Goal: Information Seeking & Learning: Find specific fact

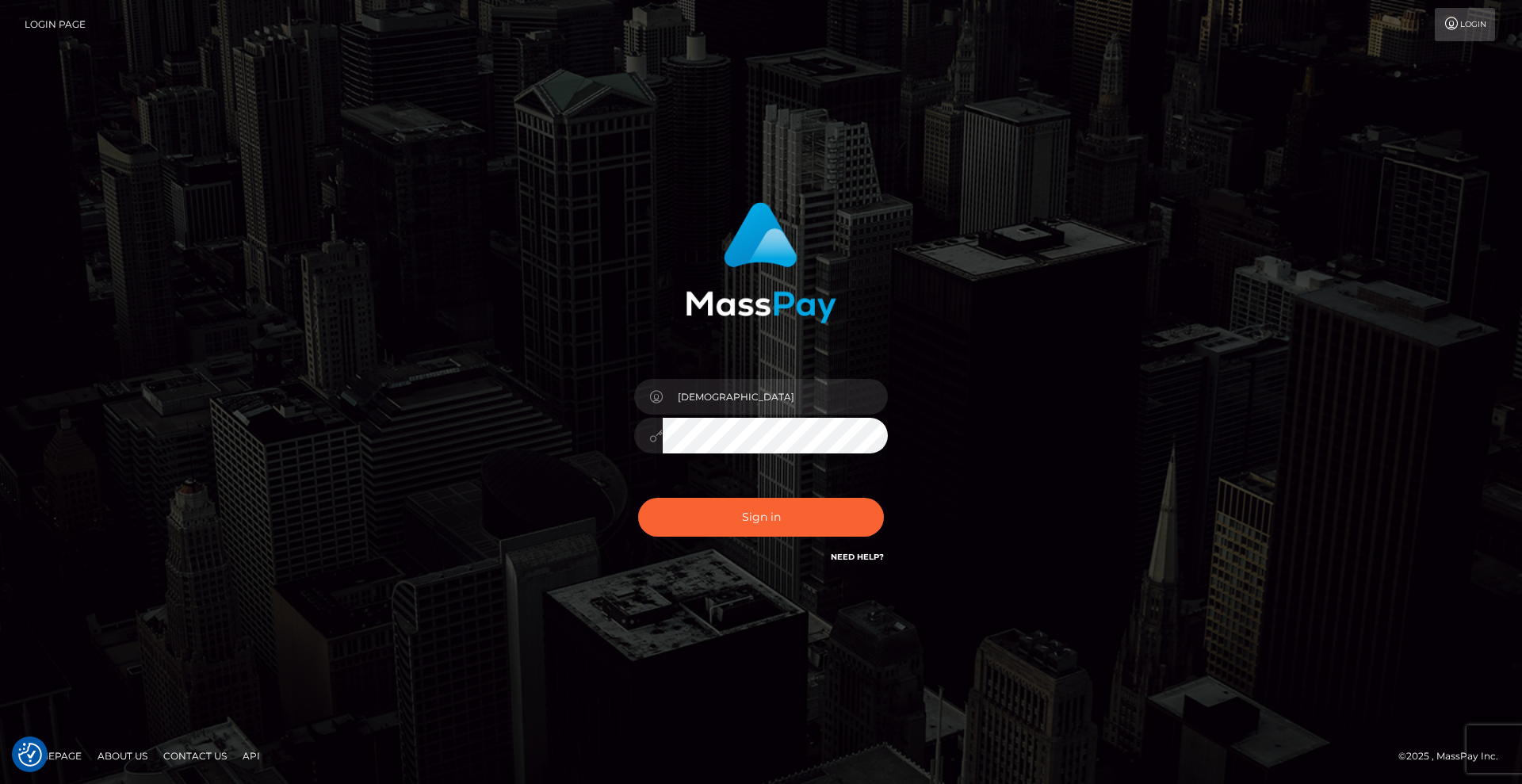
click at [784, 519] on button "Sign in" at bounding box center [761, 517] width 246 height 39
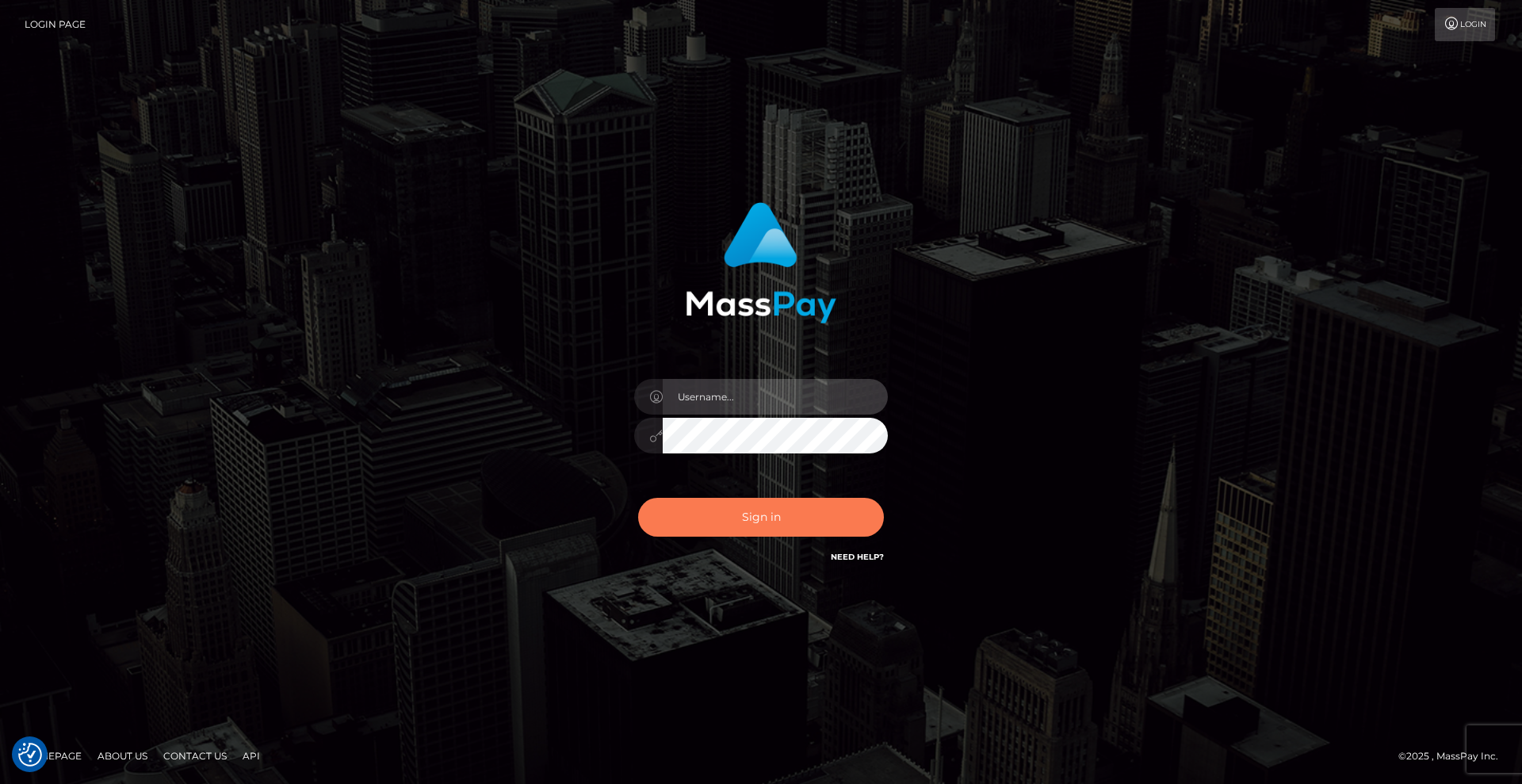
type input "Lady"
click at [846, 519] on button "Sign in" at bounding box center [761, 517] width 246 height 39
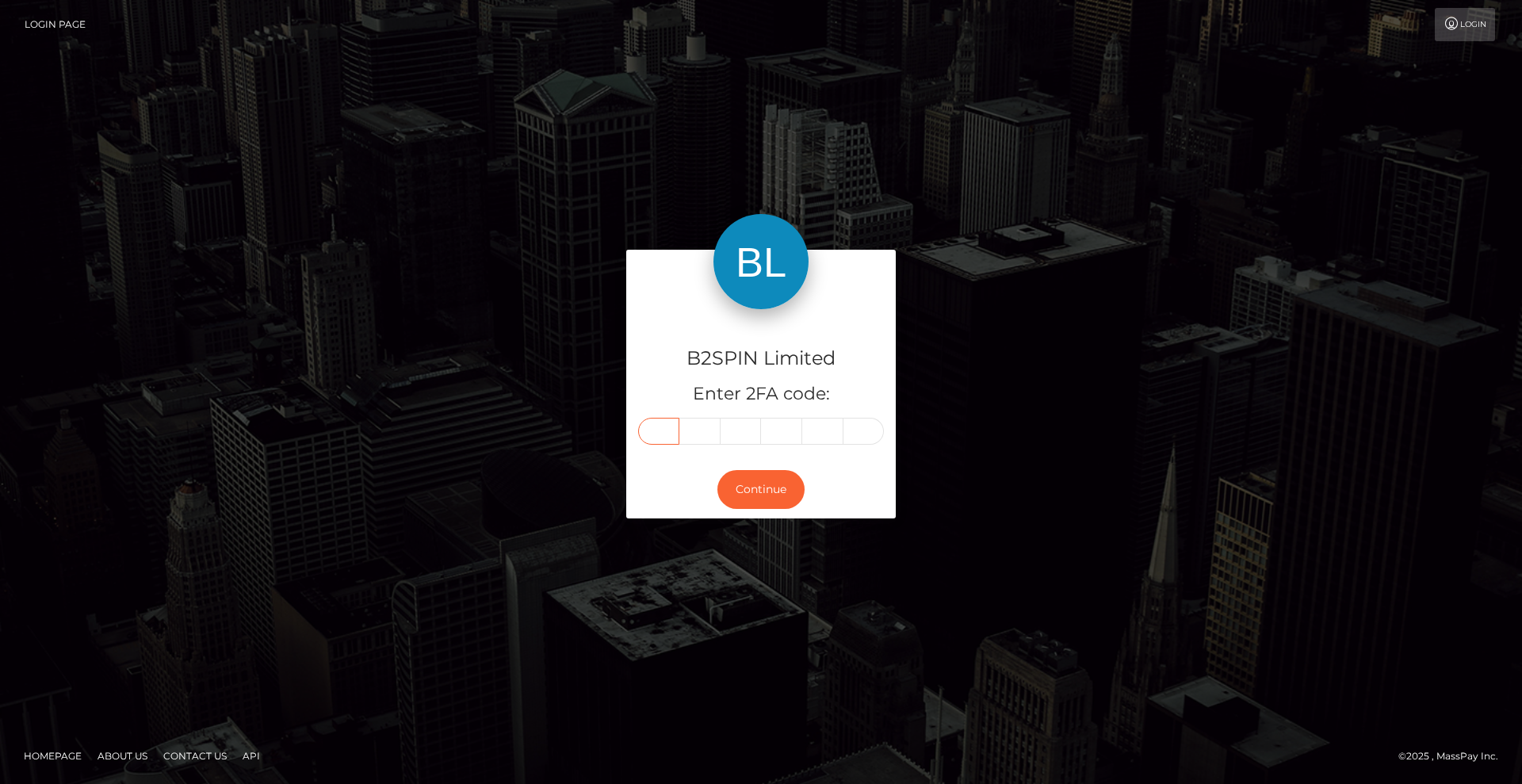
click at [665, 434] on input "text" at bounding box center [658, 430] width 41 height 27
click at [661, 428] on input "3" at bounding box center [658, 430] width 41 height 27
type input "6"
type input "0"
type input "2"
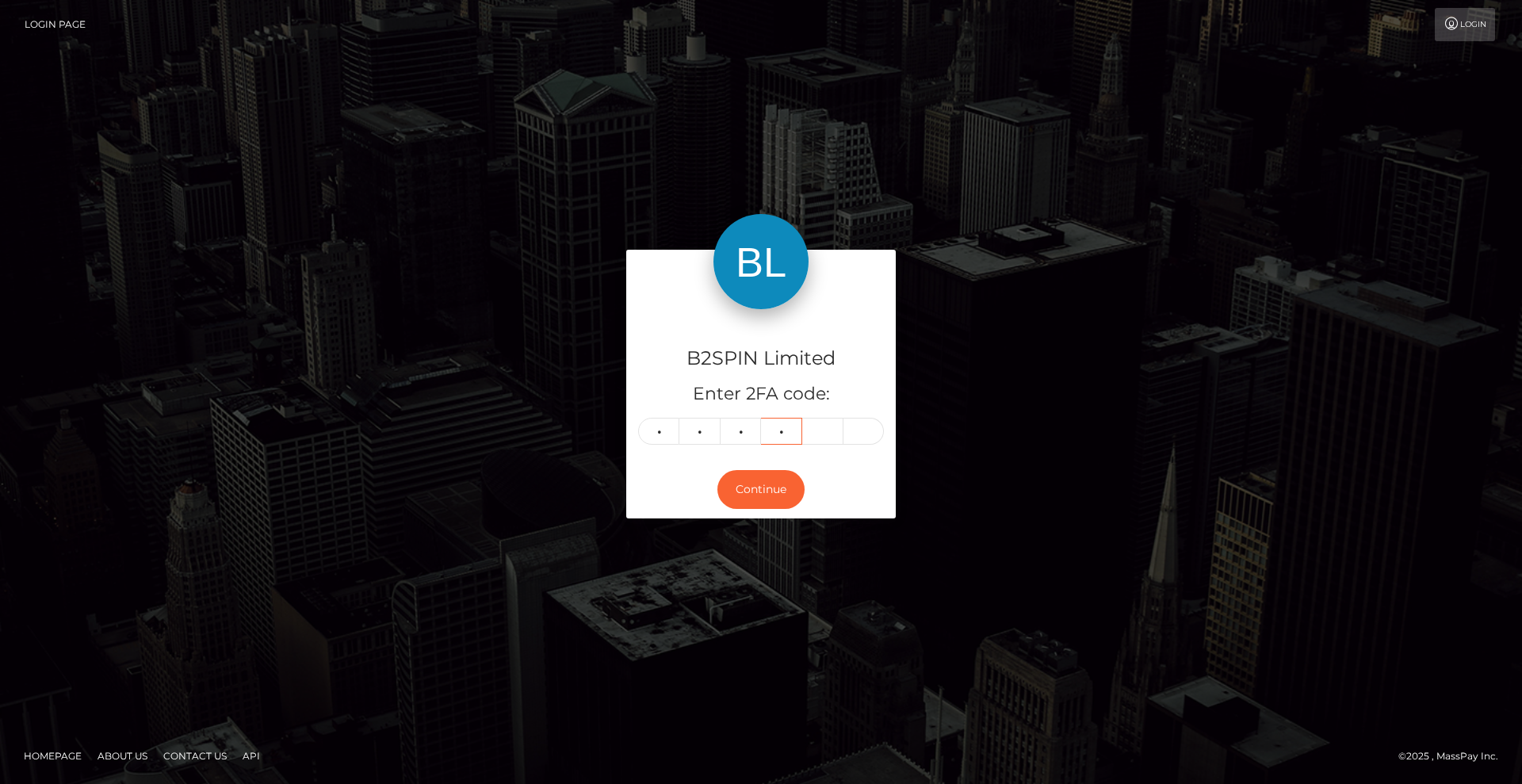
type input "1"
type input "0"
type input "5"
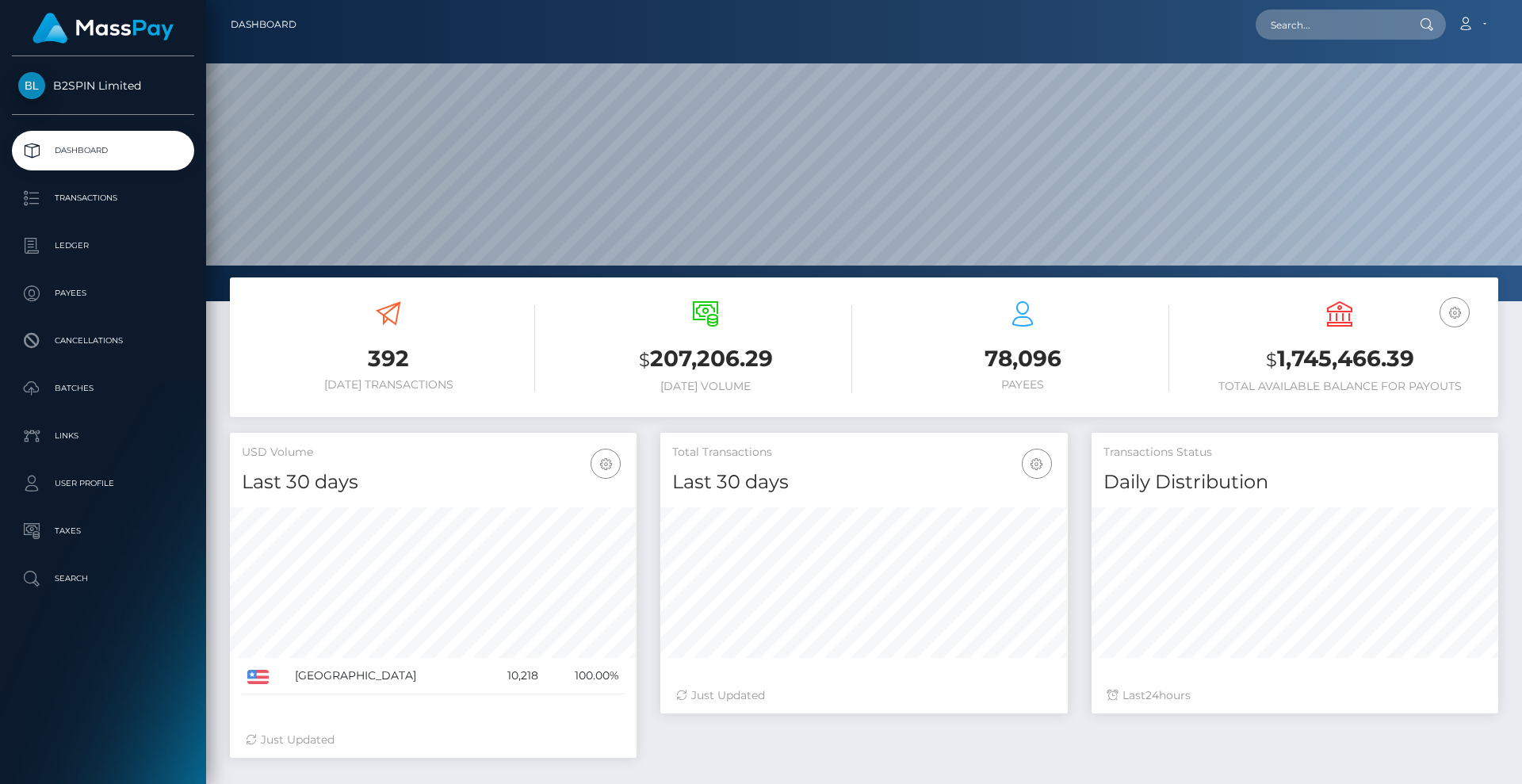
scroll to position [281, 407]
click at [1347, 35] on input "text" at bounding box center [1331, 24] width 149 height 30
paste input "fb9631c5-3ff3-434d-b4ba-da49afe3725d"
click at [1377, 20] on input "fb9631c5-3ff3-434d-b4ba-da49afe3725d" at bounding box center [1331, 24] width 149 height 30
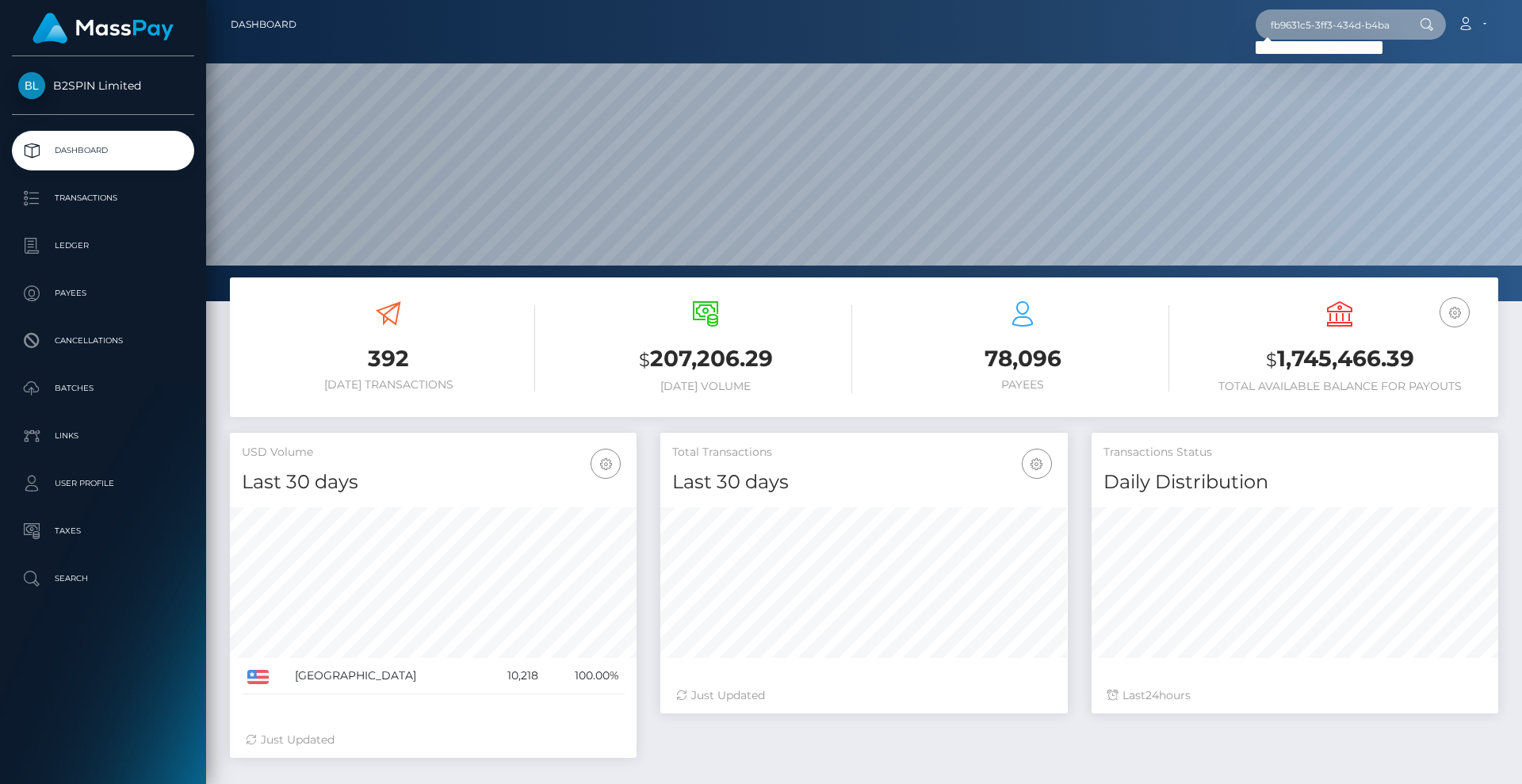
paste input "3339961"
drag, startPoint x: 1323, startPoint y: 26, endPoint x: 1203, endPoint y: 13, distance: 120.7
click at [1210, 15] on div "3339961 Loading... Loading... Account Edit Profile Logout" at bounding box center [903, 25] width 1188 height 33
paste input "fb9631c5-3ff3-434d-b4ba-da49afe3725d"
click at [1354, 25] on input "fb9631c5-3ff3-434d-b4ba-da49afe3725d" at bounding box center [1331, 24] width 149 height 30
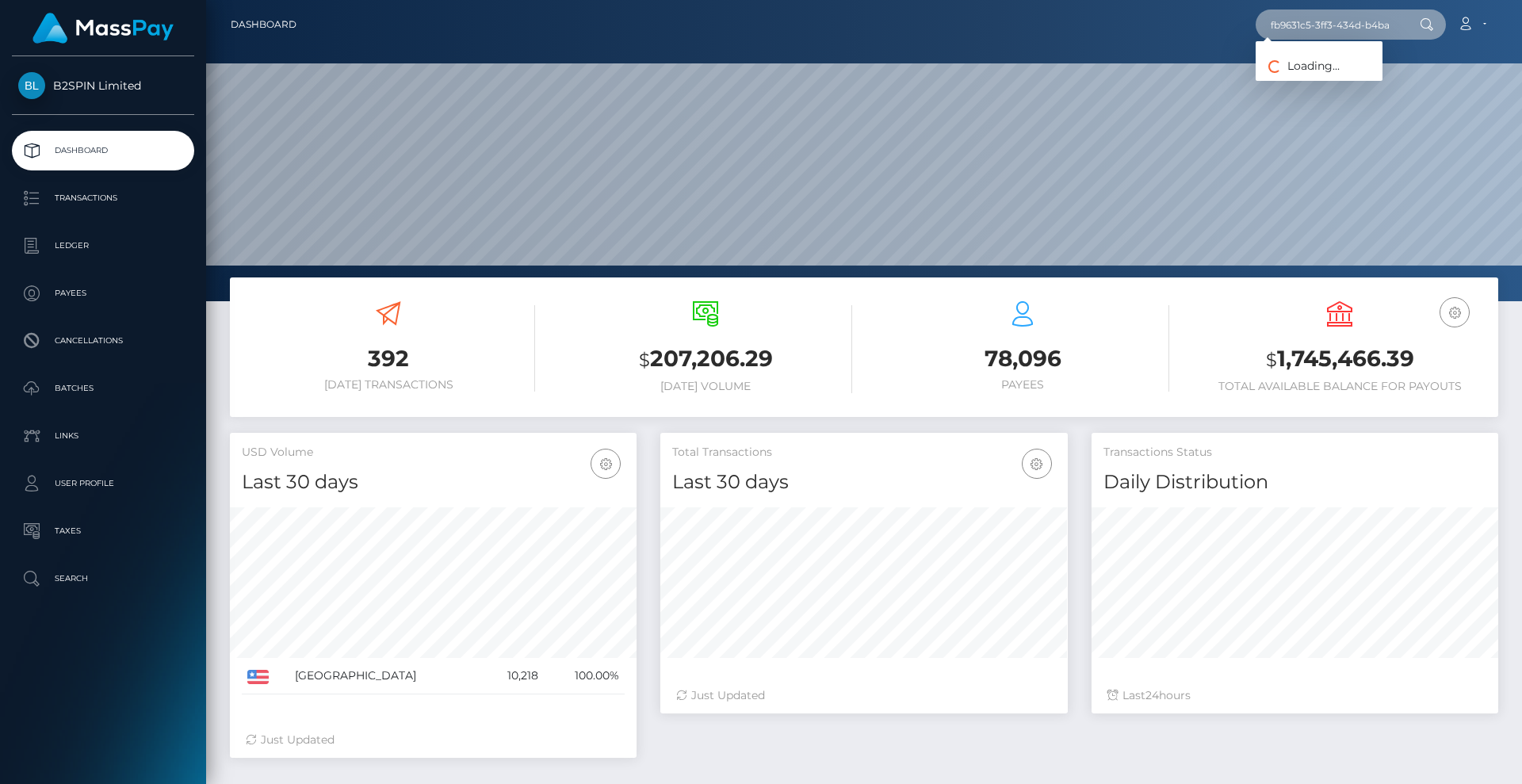
paste input "1349046119"
type input "1349046119"
click at [1369, 88] on link "JUAN ANTONIO MENDOZA" at bounding box center [1320, 82] width 127 height 29
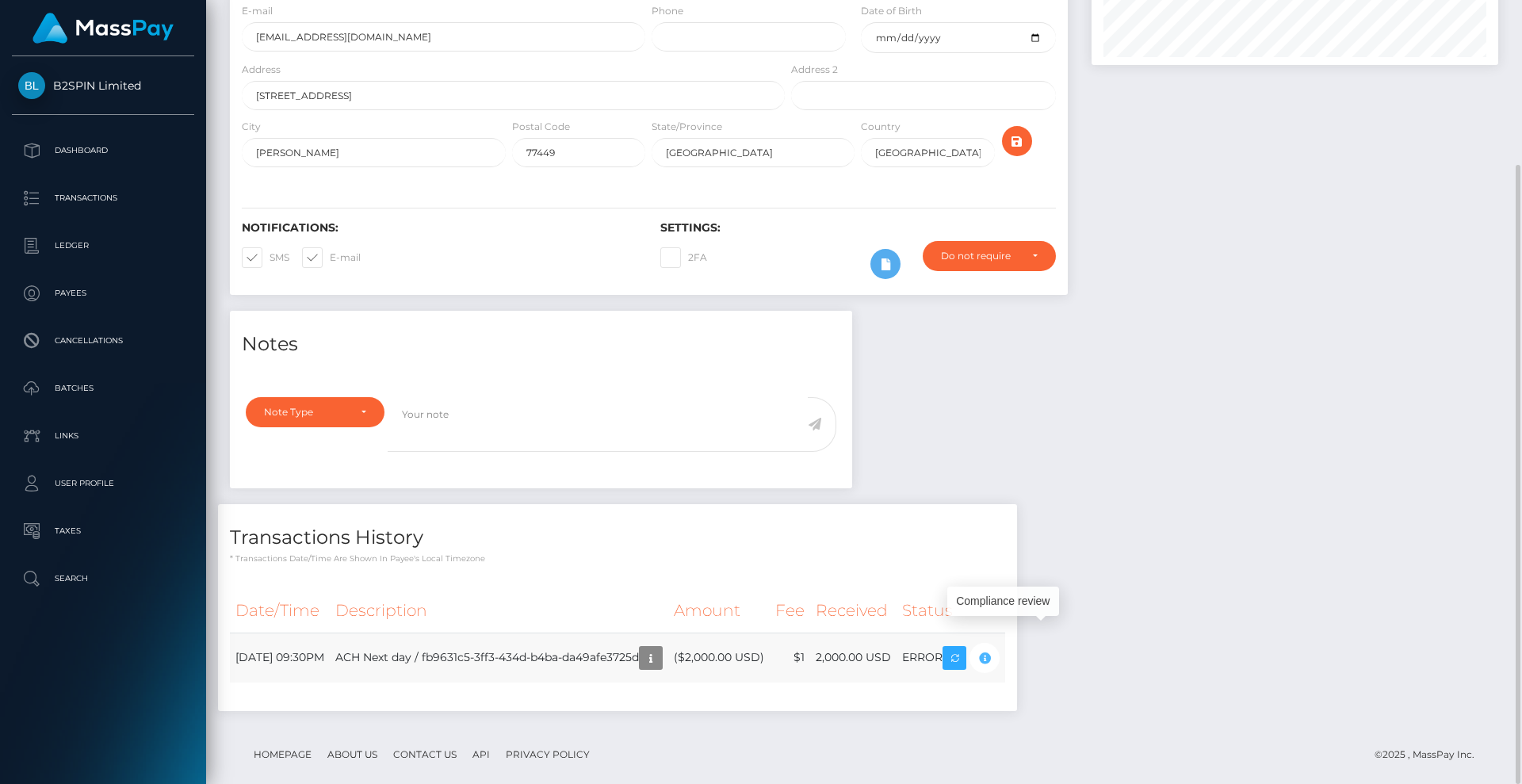
scroll to position [190, 407]
drag, startPoint x: 1261, startPoint y: 522, endPoint x: 1258, endPoint y: 454, distance: 68.1
click at [1262, 517] on div "Notes Note Type Compliance Clear Compliance General Note Type" at bounding box center [864, 518] width 1292 height 416
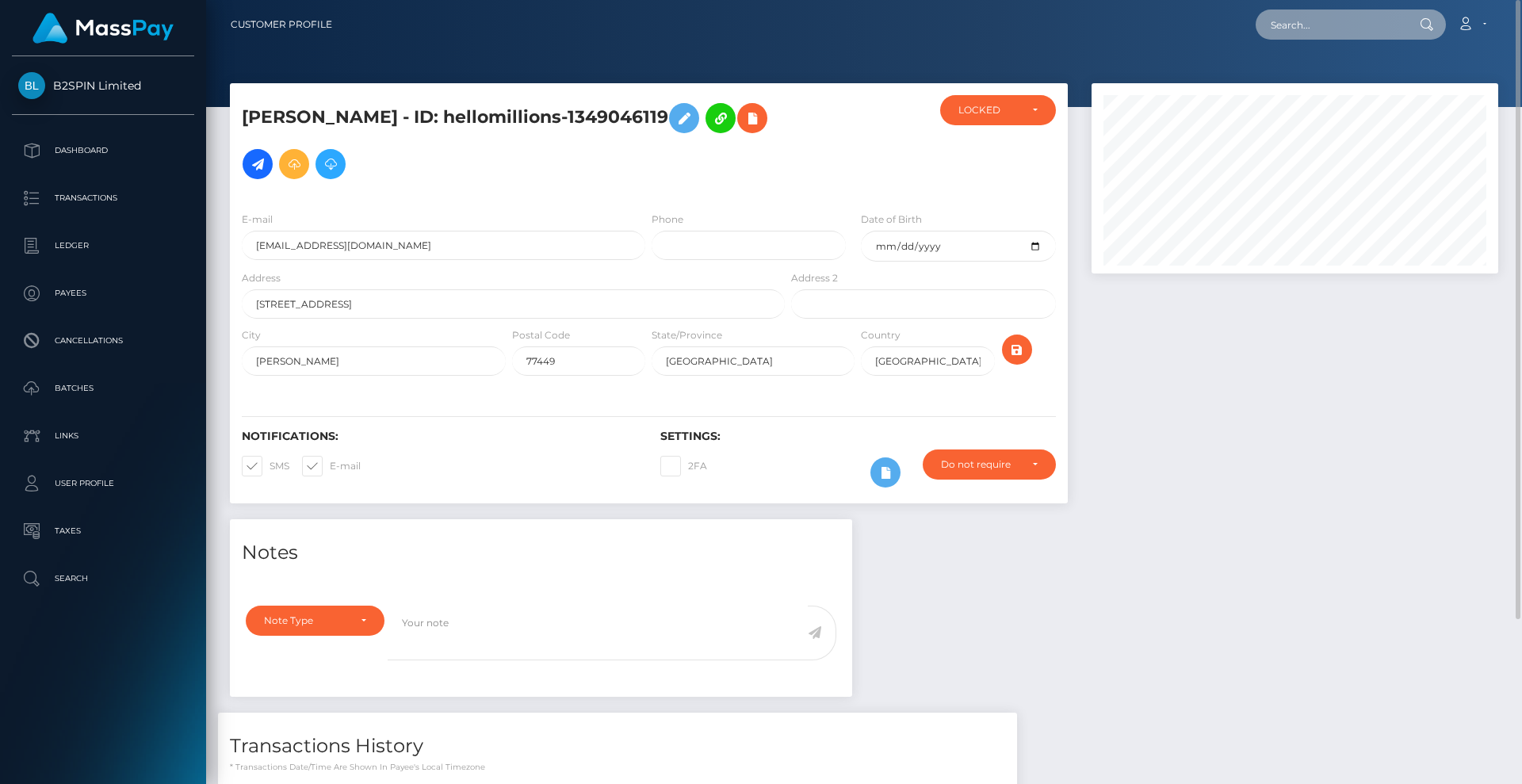
drag, startPoint x: 1332, startPoint y: 23, endPoint x: 1349, endPoint y: 28, distance: 17.7
click at [1332, 23] on input "text" at bounding box center [1331, 24] width 149 height 30
paste input "1609055777"
type input "1609055777"
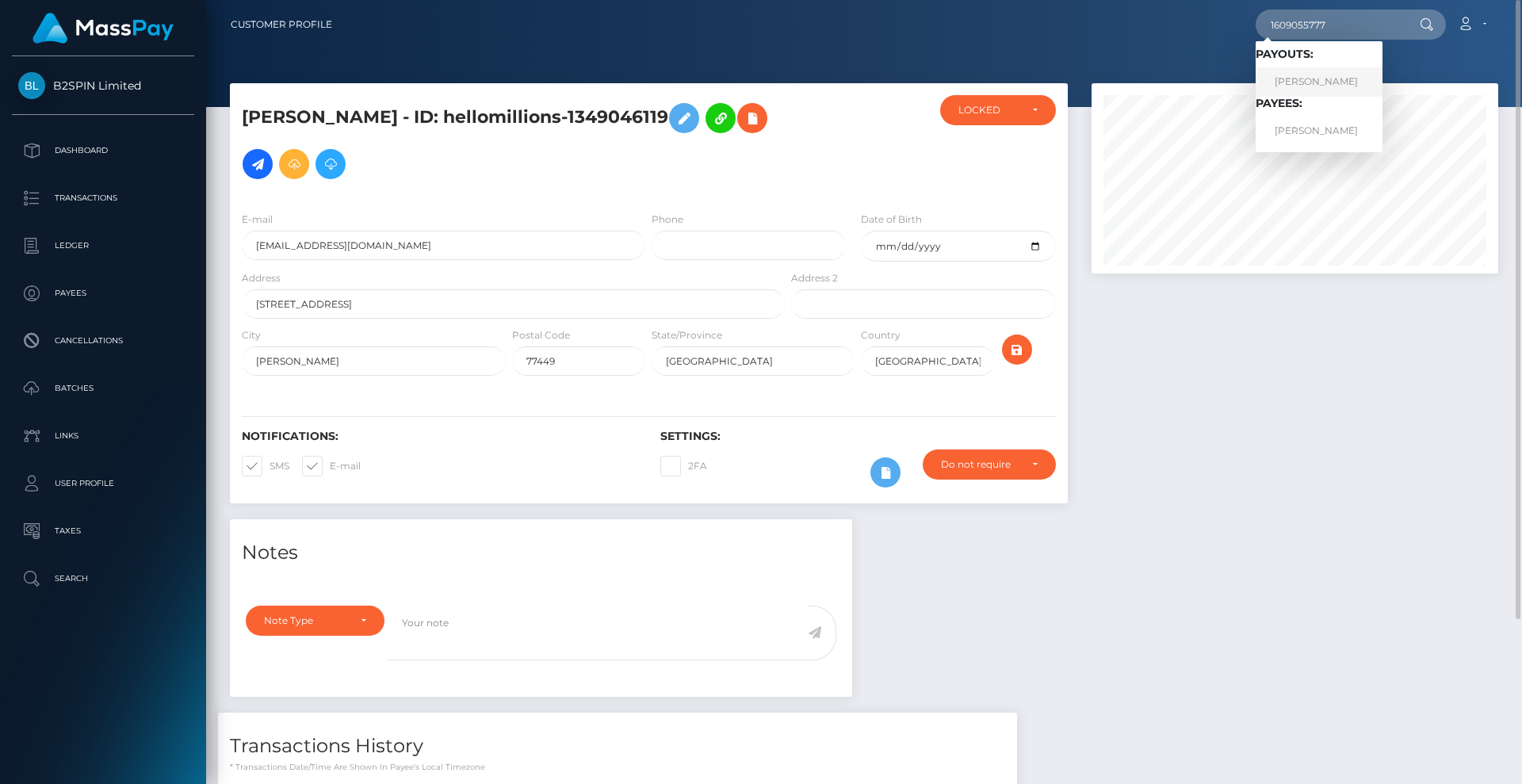
click at [1323, 77] on link "[PERSON_NAME]" at bounding box center [1320, 82] width 127 height 29
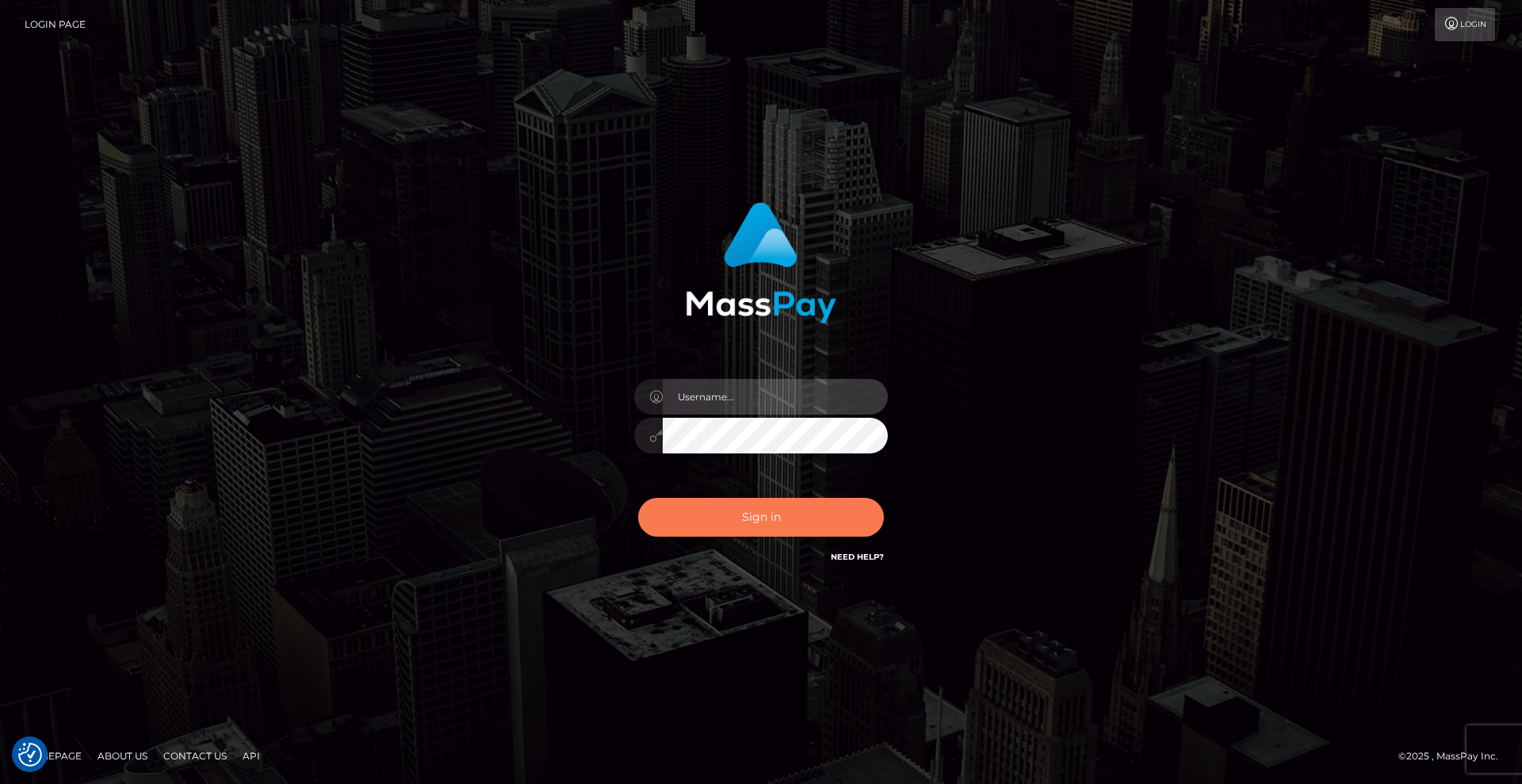
type input "Lady"
click at [784, 517] on button "Sign in" at bounding box center [761, 517] width 246 height 39
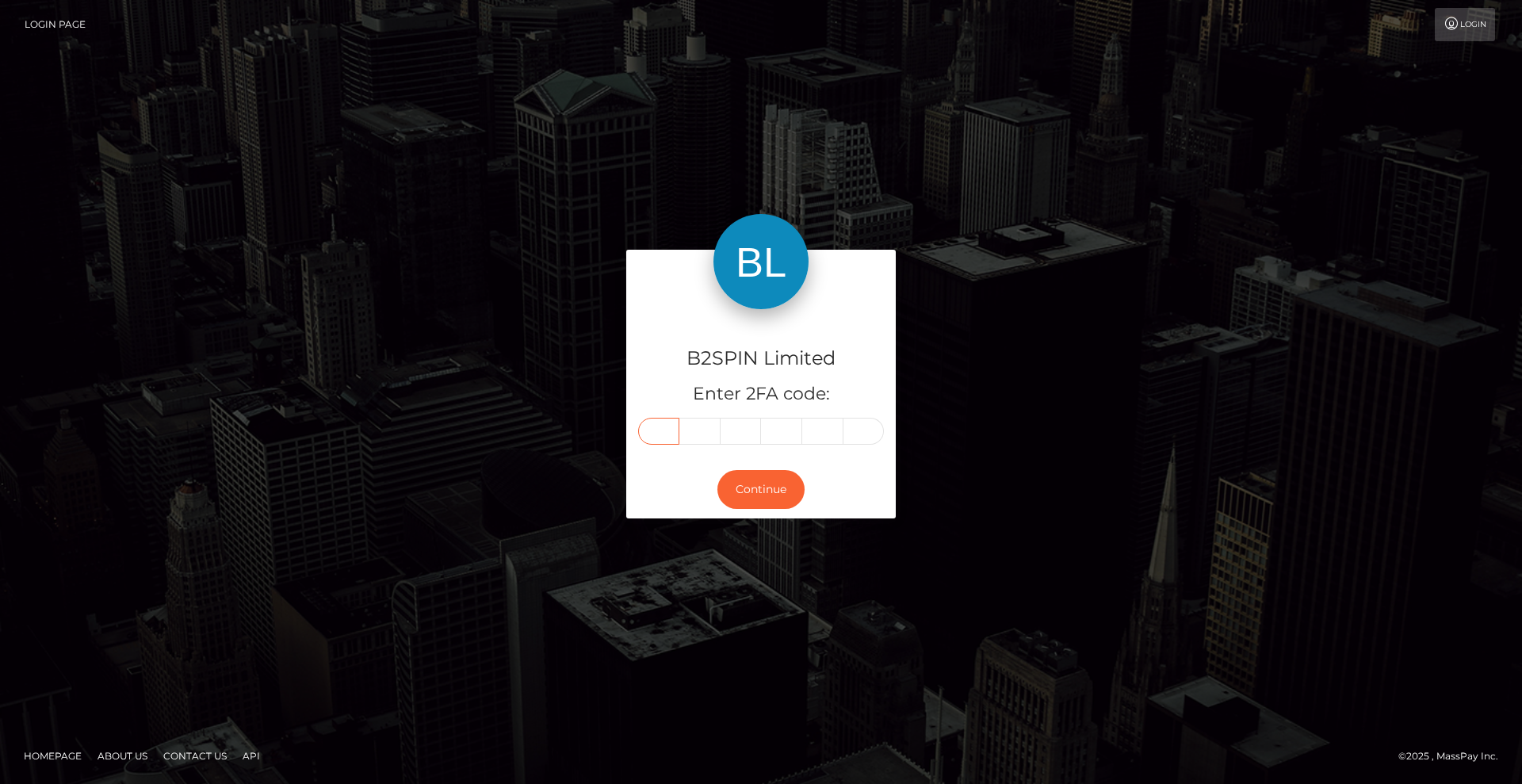
click at [668, 431] on input "text" at bounding box center [658, 430] width 41 height 27
type input "2"
type input "1"
type input "3"
type input "4"
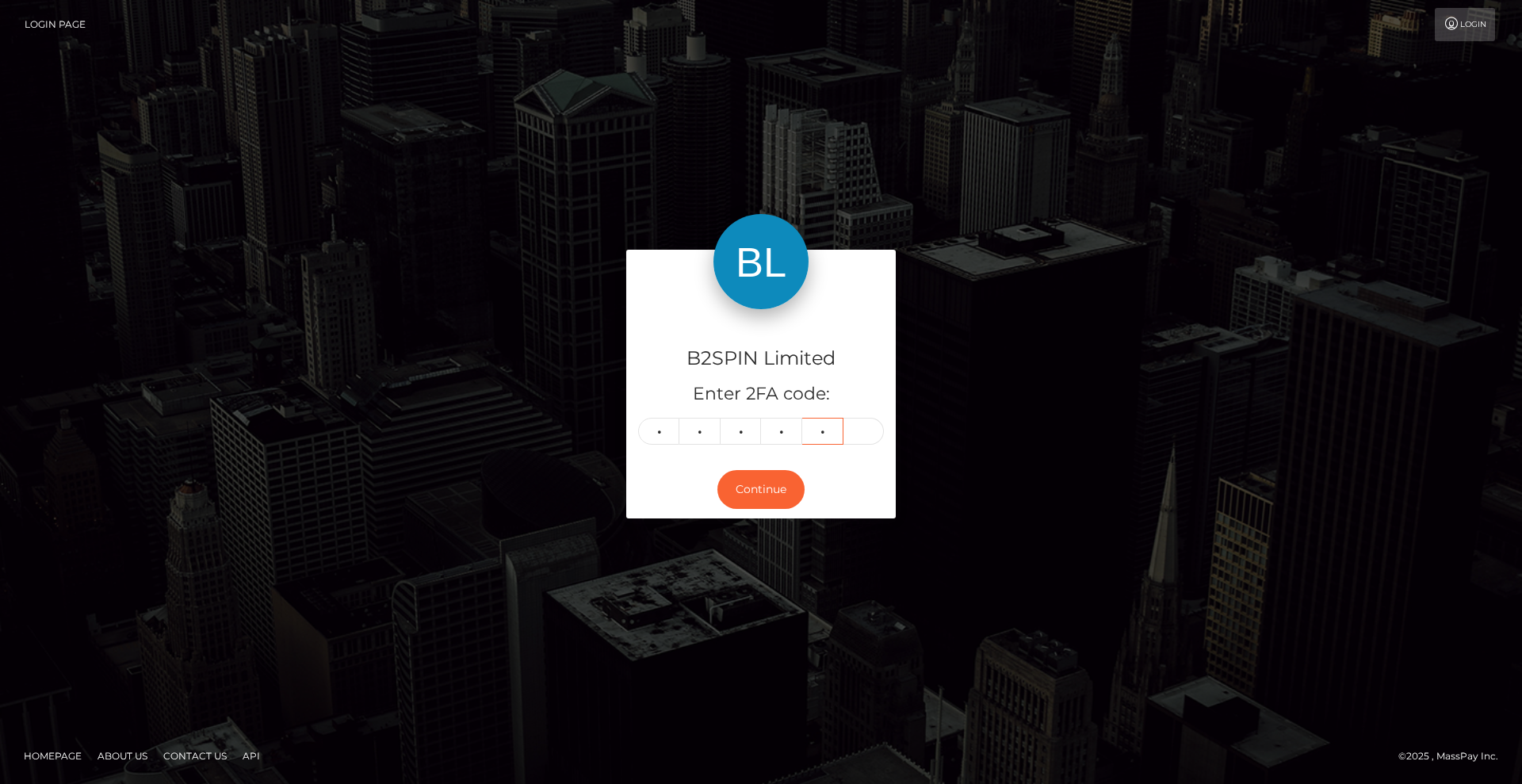
type input "8"
type input "2"
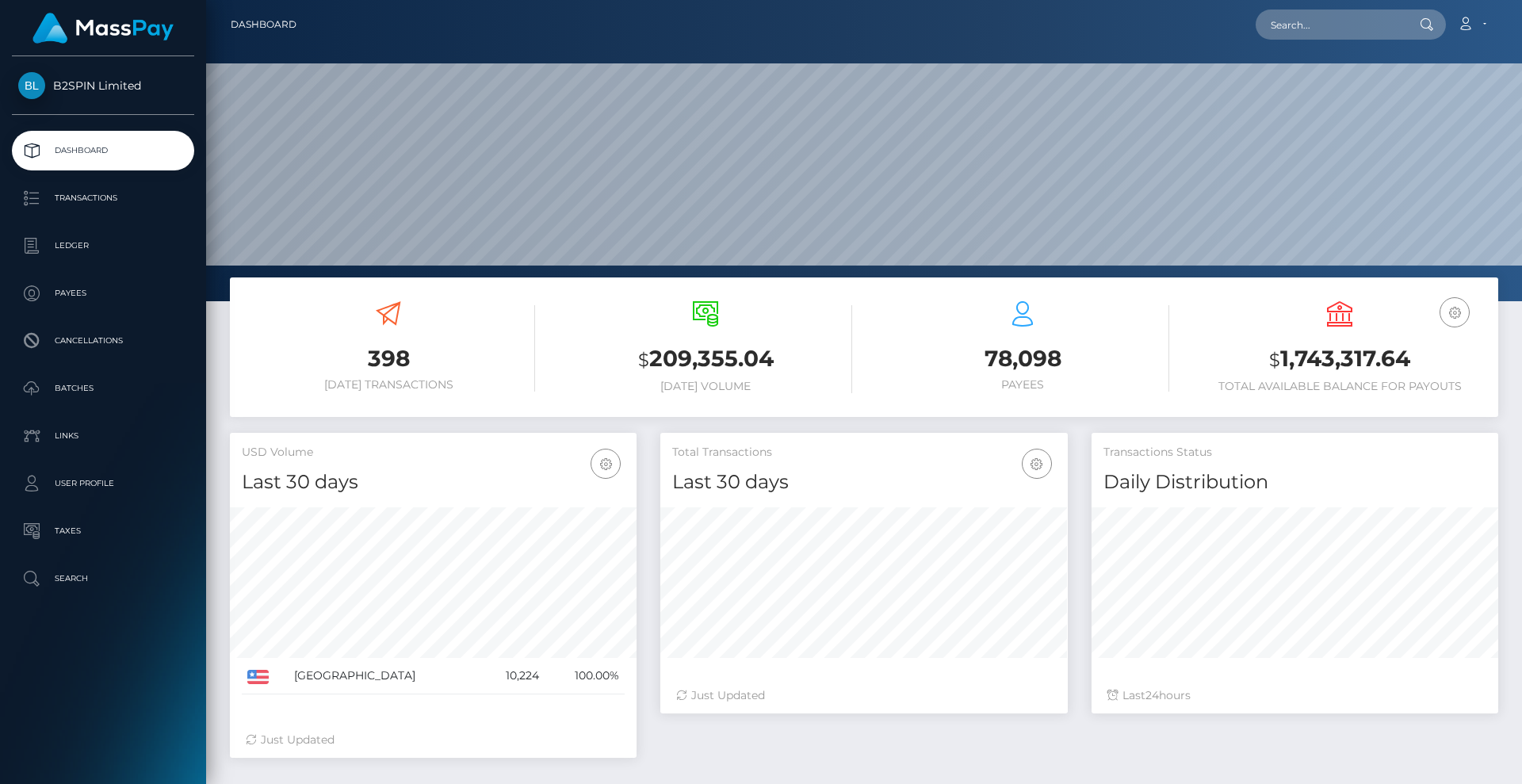
scroll to position [281, 407]
click at [1313, 23] on input "text" at bounding box center [1331, 24] width 149 height 30
paste input "7e487387-92c0-4410-82fc-49409c478d12"
click at [1354, 26] on input "7e487387-92c0-4410-82fc-49409c478d12" at bounding box center [1331, 24] width 149 height 30
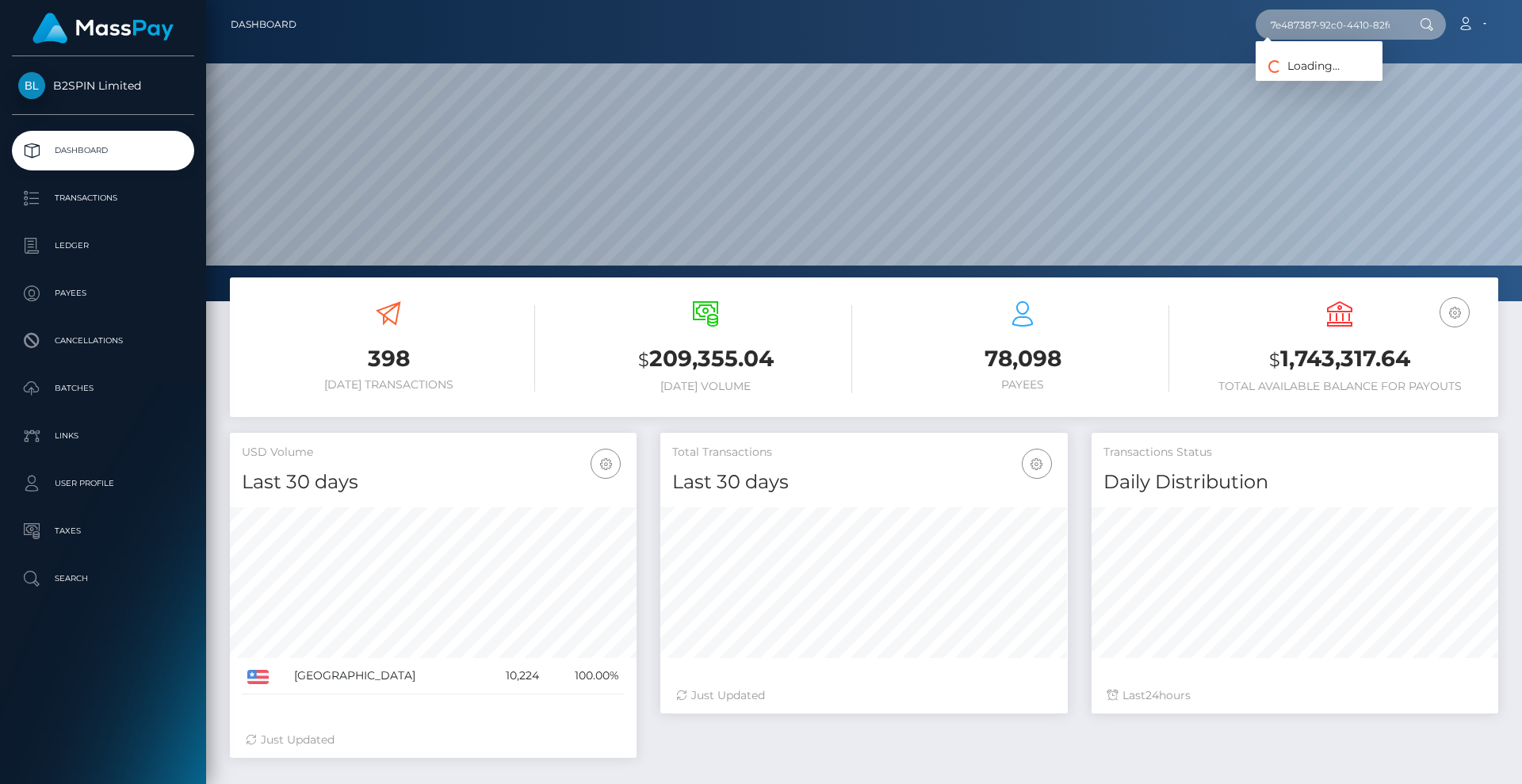
paste input "1490839341"
type input "1490839341"
click at [1157, 43] on nav "Dashboard 1490839341 Loading... Loading... Account Logout" at bounding box center [864, 24] width 1316 height 49
click at [1346, 20] on input "1490839341" at bounding box center [1331, 24] width 149 height 30
click at [1336, 32] on input "text" at bounding box center [1331, 24] width 149 height 30
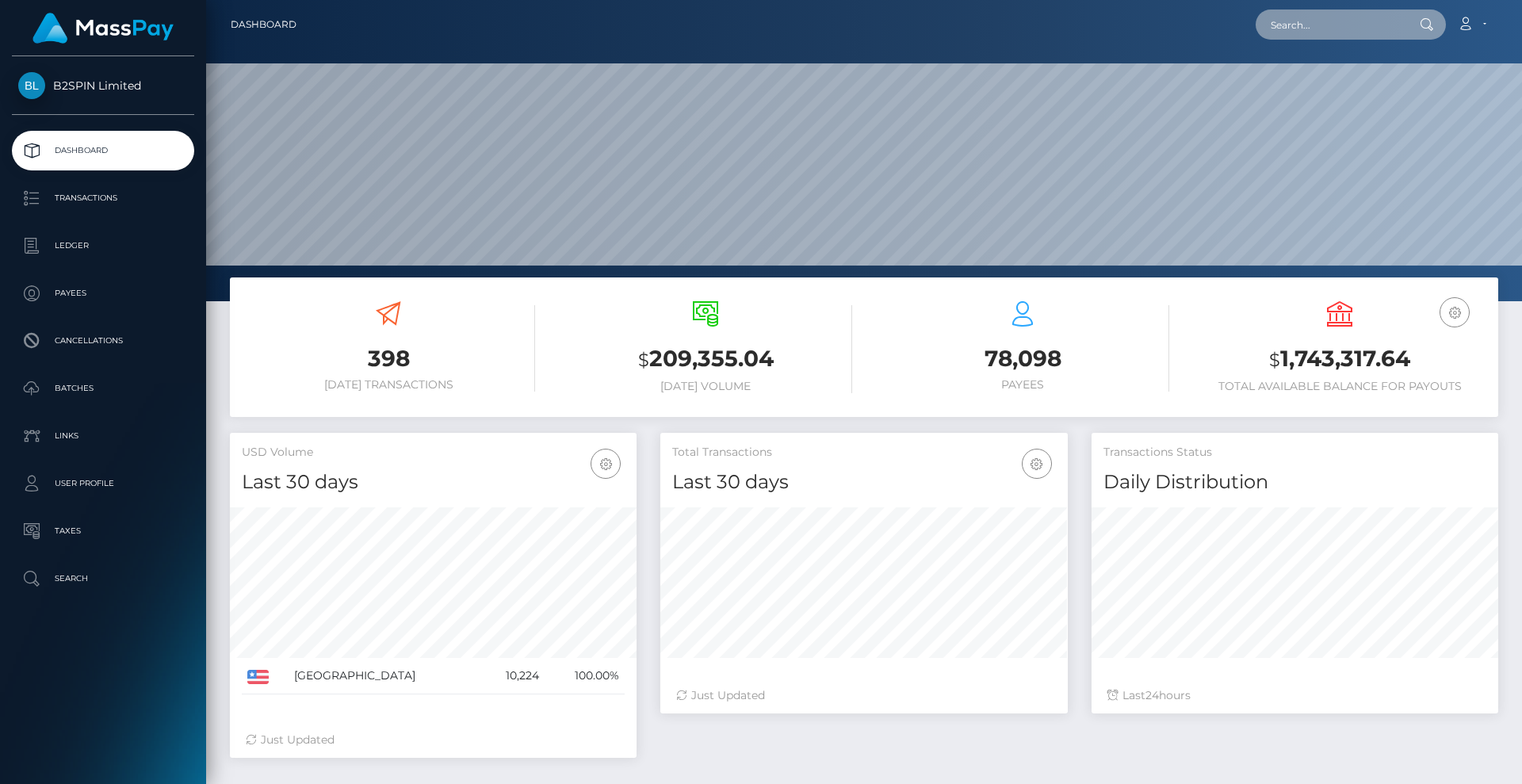
paste input "1490839341"
drag, startPoint x: 1353, startPoint y: 20, endPoint x: 1212, endPoint y: 26, distance: 141.1
click at [1212, 26] on div "1490839341 Loading... Loading... Account Edit Profile Logout" at bounding box center [903, 25] width 1188 height 33
paste input "966600932"
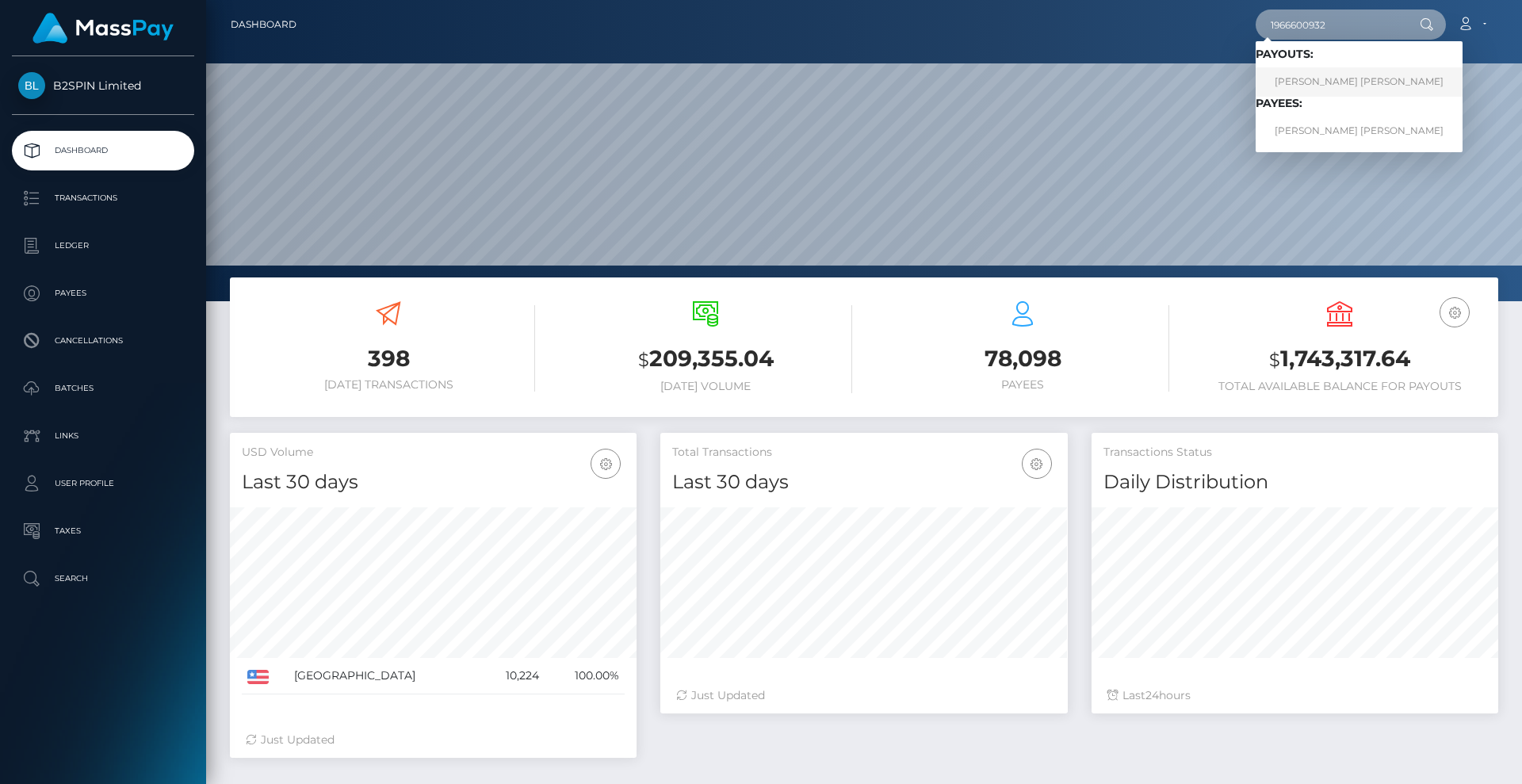
type input "1966600932"
click at [1346, 79] on link "AMANDEEP SINGH MINHAS" at bounding box center [1359, 82] width 207 height 29
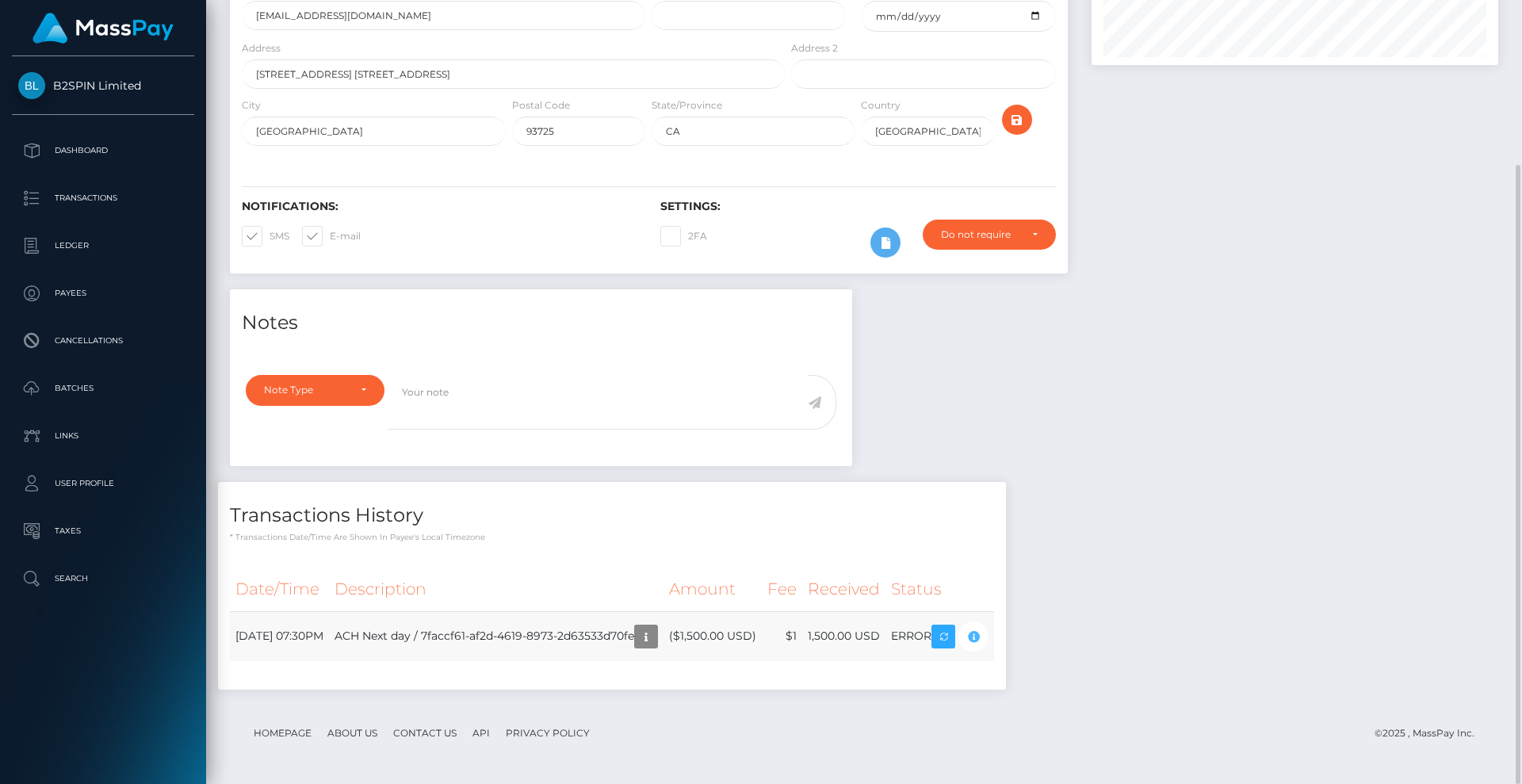
scroll to position [190, 407]
drag, startPoint x: 1196, startPoint y: 556, endPoint x: 1181, endPoint y: 555, distance: 15.0
click at [1195, 556] on div "Notes Note Type Compliance Clear Compliance General Note Type" at bounding box center [864, 497] width 1292 height 416
click at [1228, 494] on div "Notes Note Type Compliance Clear Compliance General Note Type" at bounding box center [864, 497] width 1292 height 416
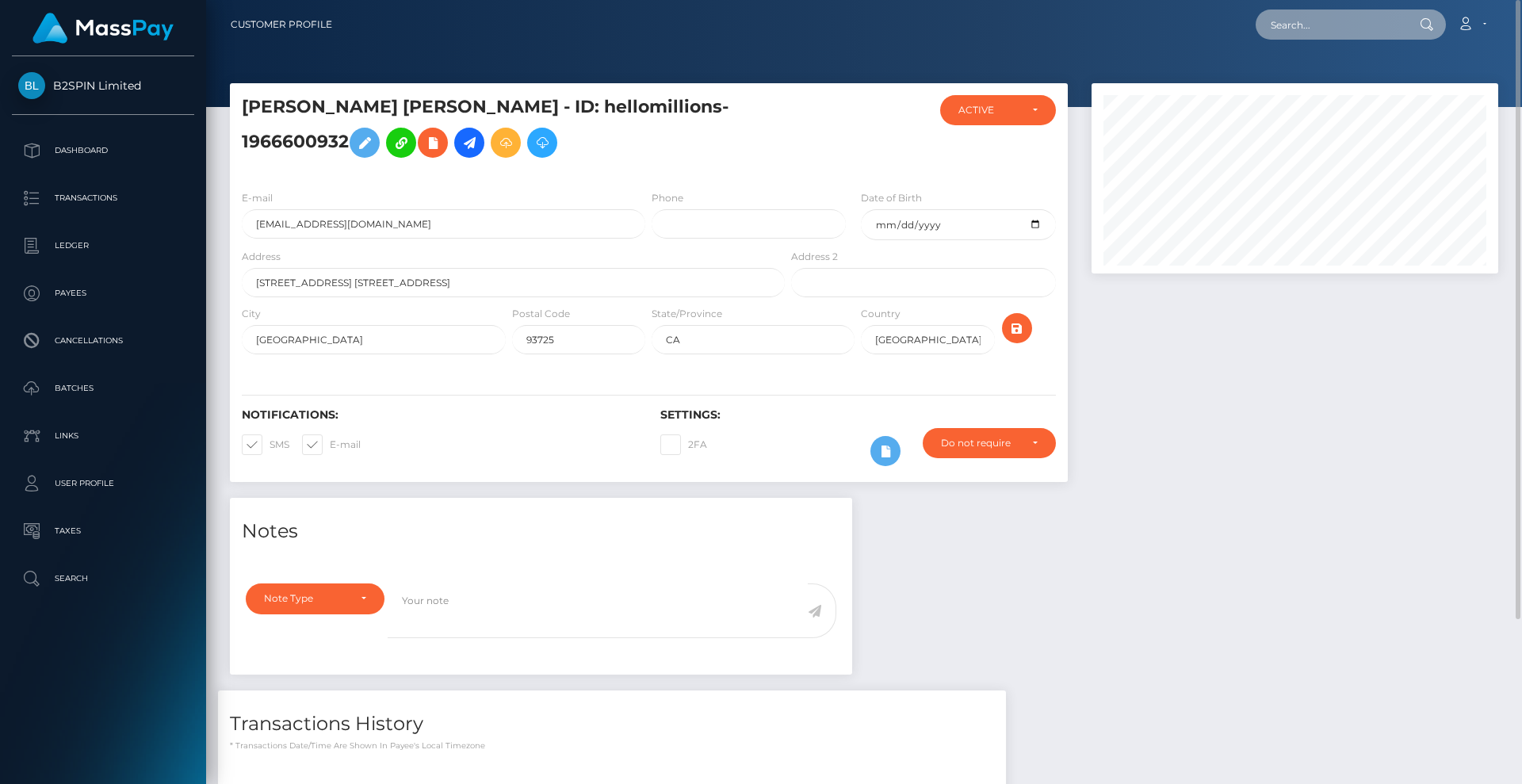
click at [1305, 19] on input "text" at bounding box center [1331, 24] width 149 height 30
paste input "1349046119"
type input "1349046119"
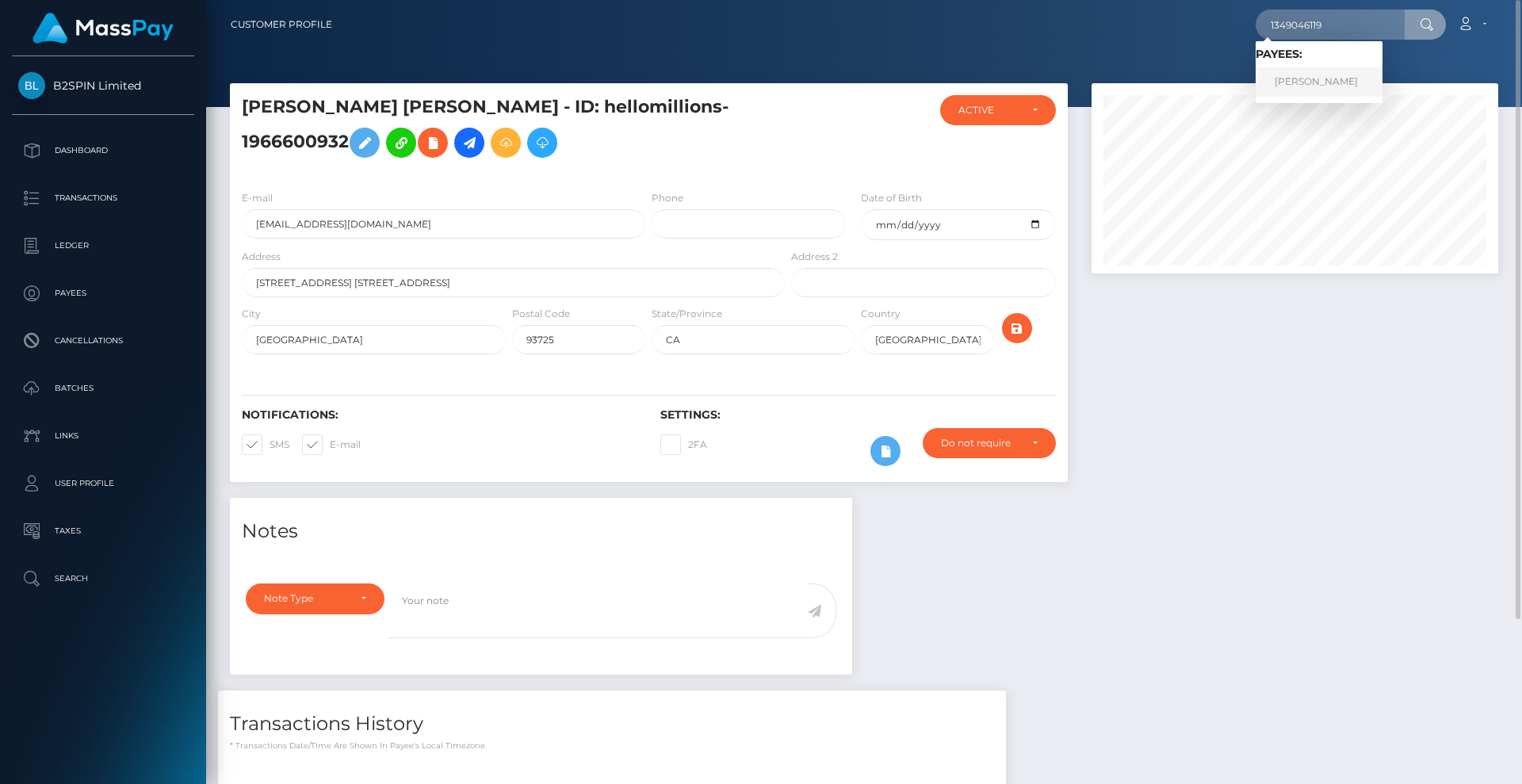
drag, startPoint x: 1313, startPoint y: 74, endPoint x: 1212, endPoint y: 67, distance: 101.2
click at [1313, 74] on link "JUAN ANTONIO MENDOZA" at bounding box center [1320, 82] width 127 height 29
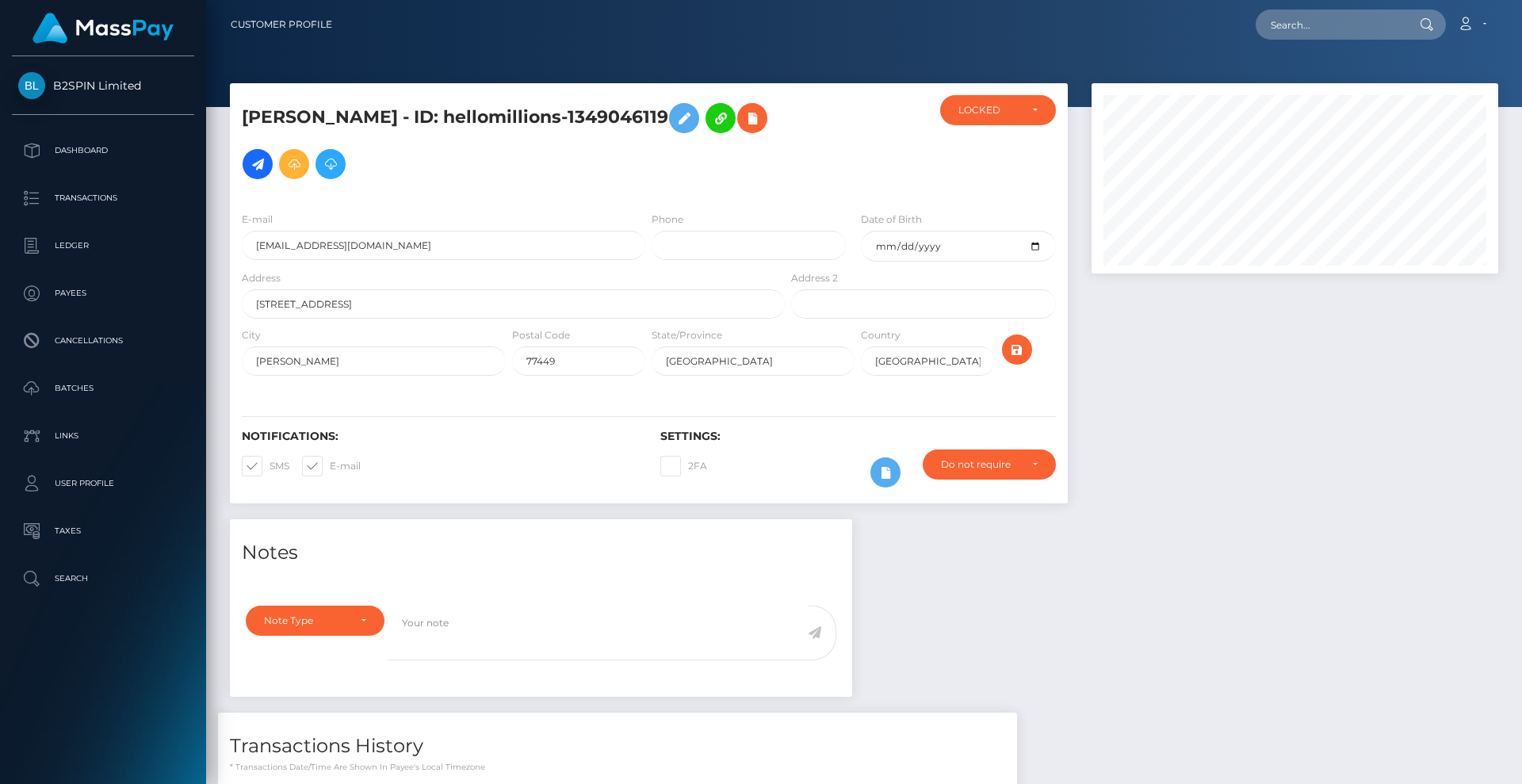
scroll to position [190, 407]
click at [1210, 457] on div at bounding box center [1295, 301] width 430 height 436
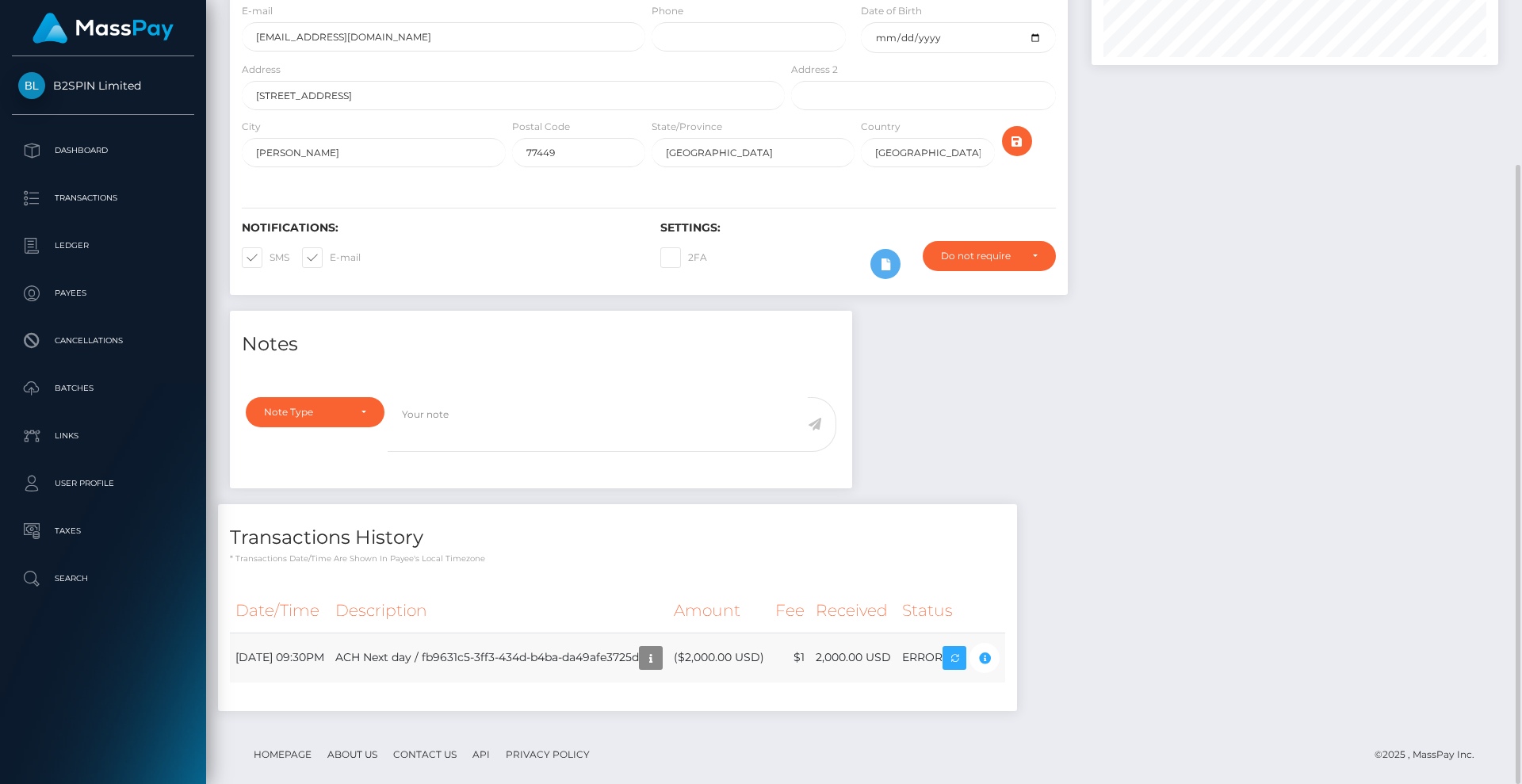
drag, startPoint x: 691, startPoint y: 639, endPoint x: 474, endPoint y: 644, distance: 217.1
click at [474, 644] on td "ACH Next day / fb9631c5-3ff3-434d-b4ba-da49afe3725d" at bounding box center [499, 657] width 338 height 50
copy td "fb9631c5-3ff3-434d-b4ba-da49afe3725d"
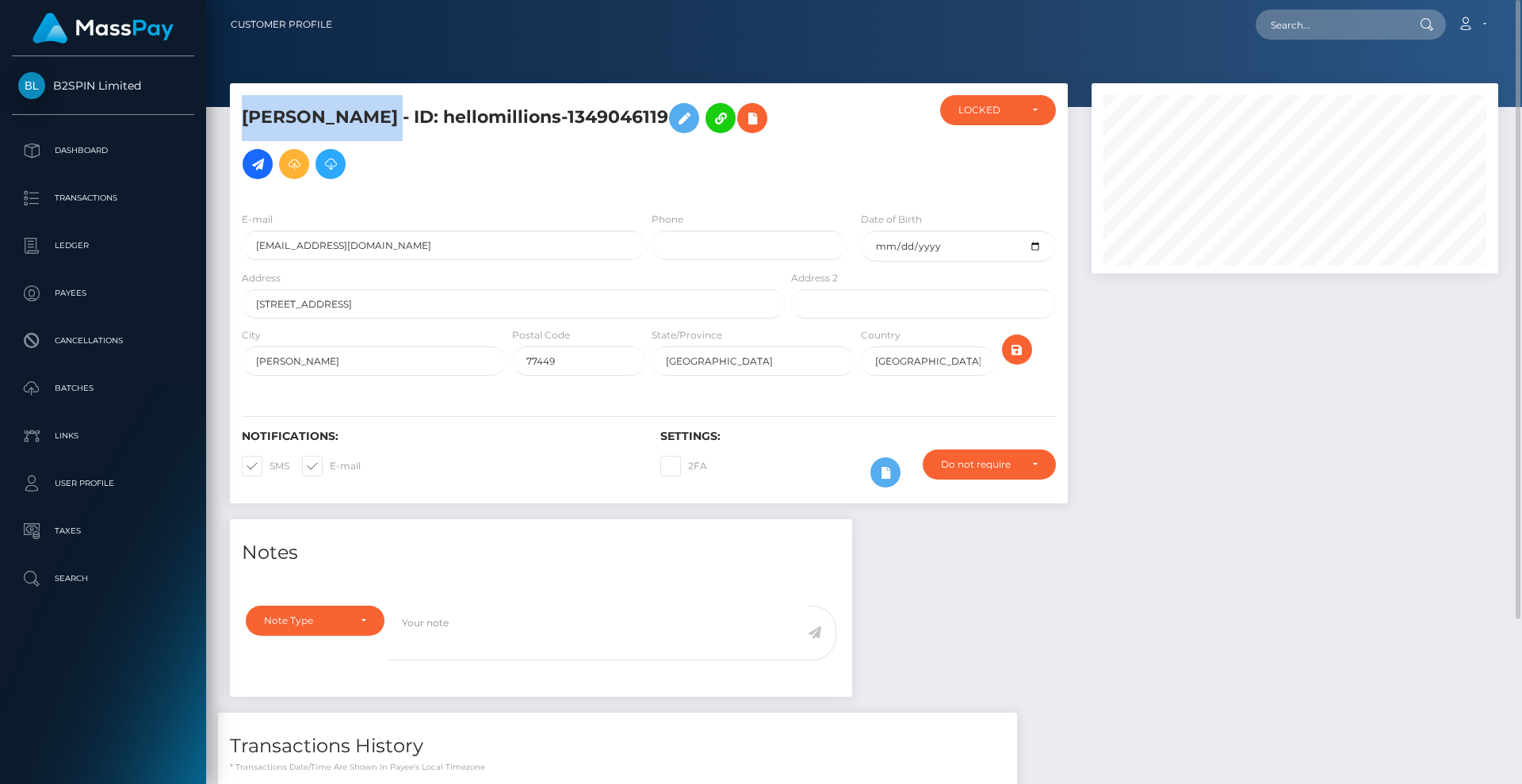
drag, startPoint x: 485, startPoint y: 101, endPoint x: 233, endPoint y: 97, distance: 252.0
click at [233, 97] on div "JUAN ANTONIO MENDOZA - ID: hellomillions-1349046119" at bounding box center [509, 146] width 558 height 104
copy h5 "JUAN ANTONIO MENDOZA"
click at [749, 108] on h5 "JUAN ANTONIO MENDOZA - ID: hellomillions-1349046119" at bounding box center [509, 141] width 534 height 92
drag, startPoint x: 735, startPoint y: 107, endPoint x: 537, endPoint y: 112, distance: 198.1
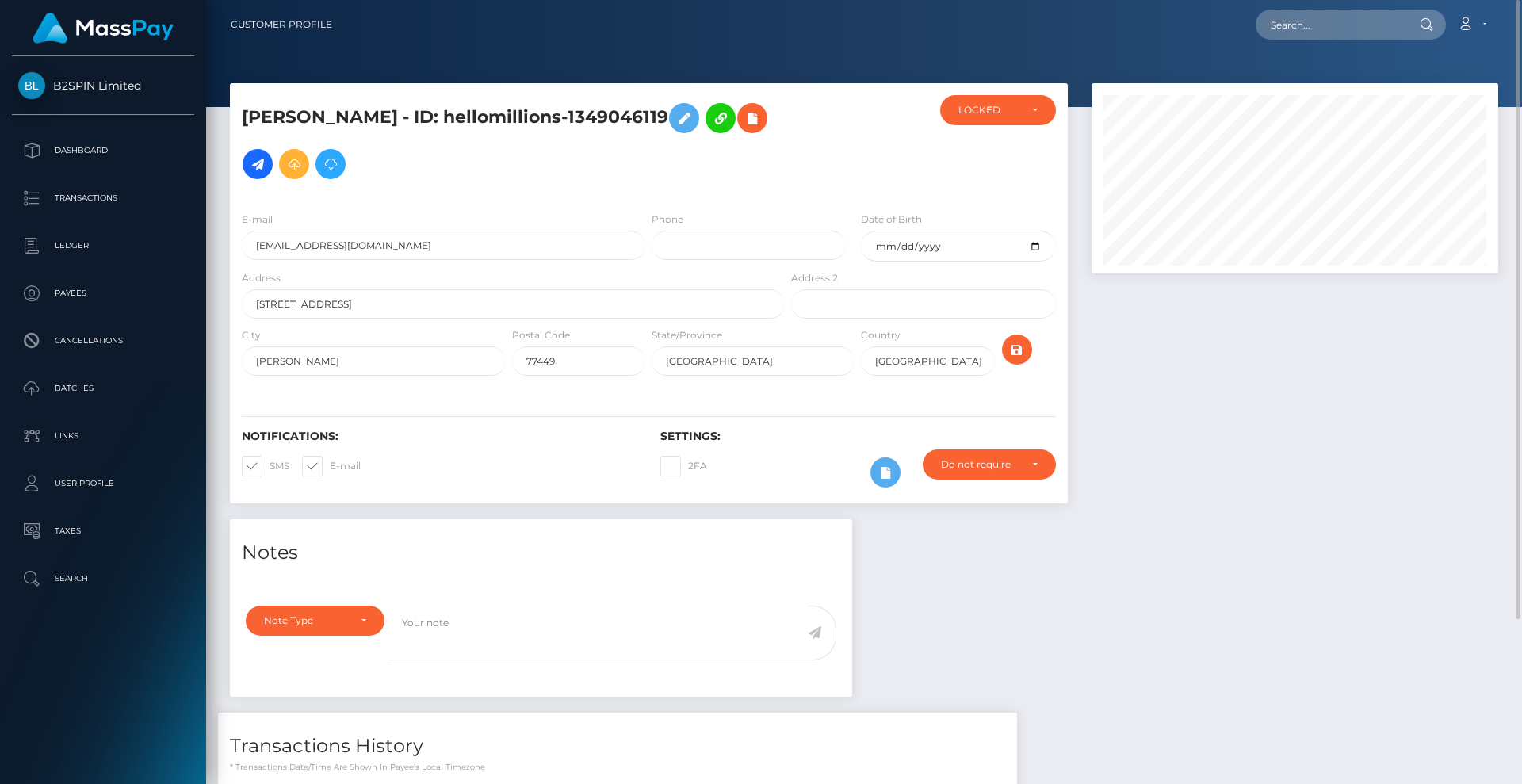
click at [537, 112] on h5 "JUAN ANTONIO MENDOZA - ID: hellomillions-1349046119" at bounding box center [509, 141] width 534 height 92
copy h5 "hellomillions-1349046119"
drag, startPoint x: 381, startPoint y: 227, endPoint x: 233, endPoint y: 227, distance: 148.0
click at [233, 227] on div "E-mail jam232814@gmail.com" at bounding box center [439, 240] width 418 height 59
